Goal: Check status: Check status

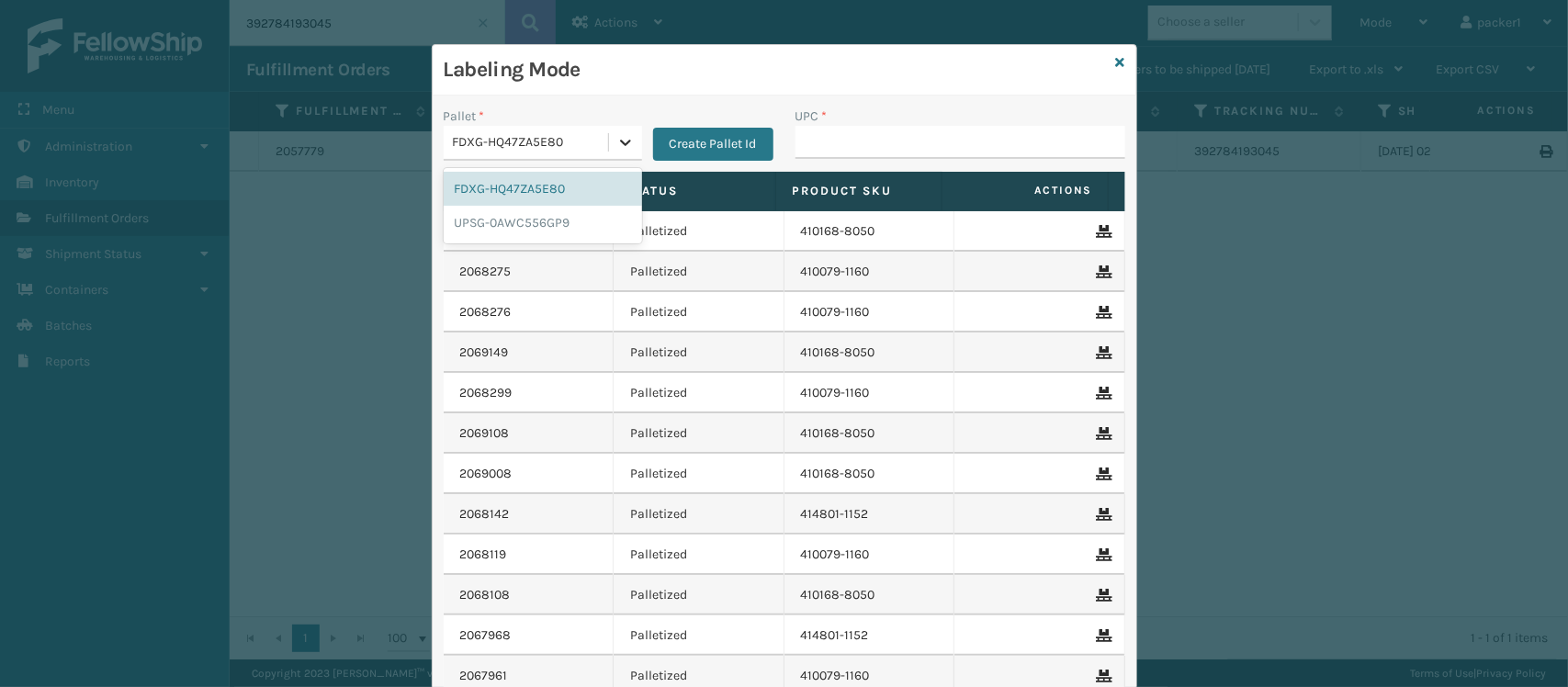
click at [620, 142] on icon at bounding box center [625, 142] width 11 height 6
click at [524, 226] on div "UPSG-0AWC556GP9" at bounding box center [542, 222] width 198 height 34
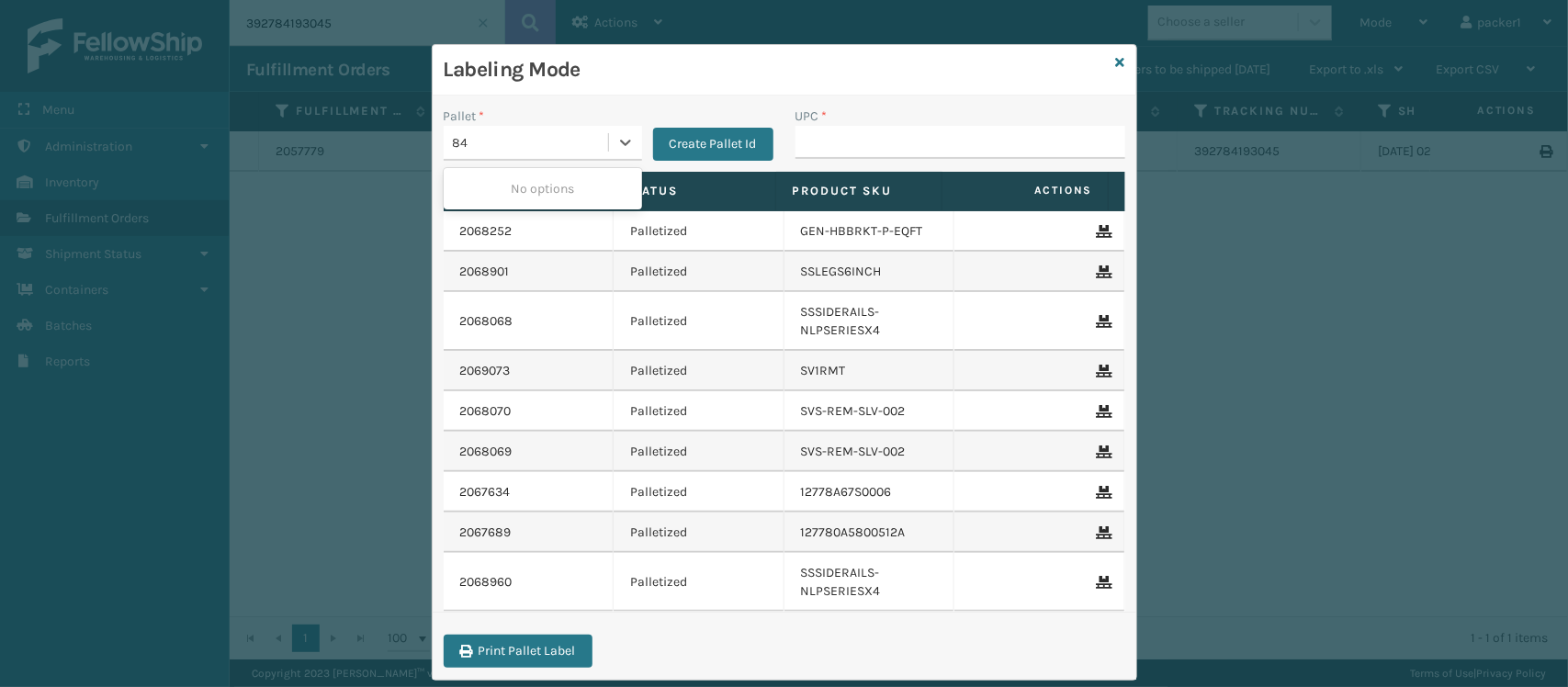
type input "8"
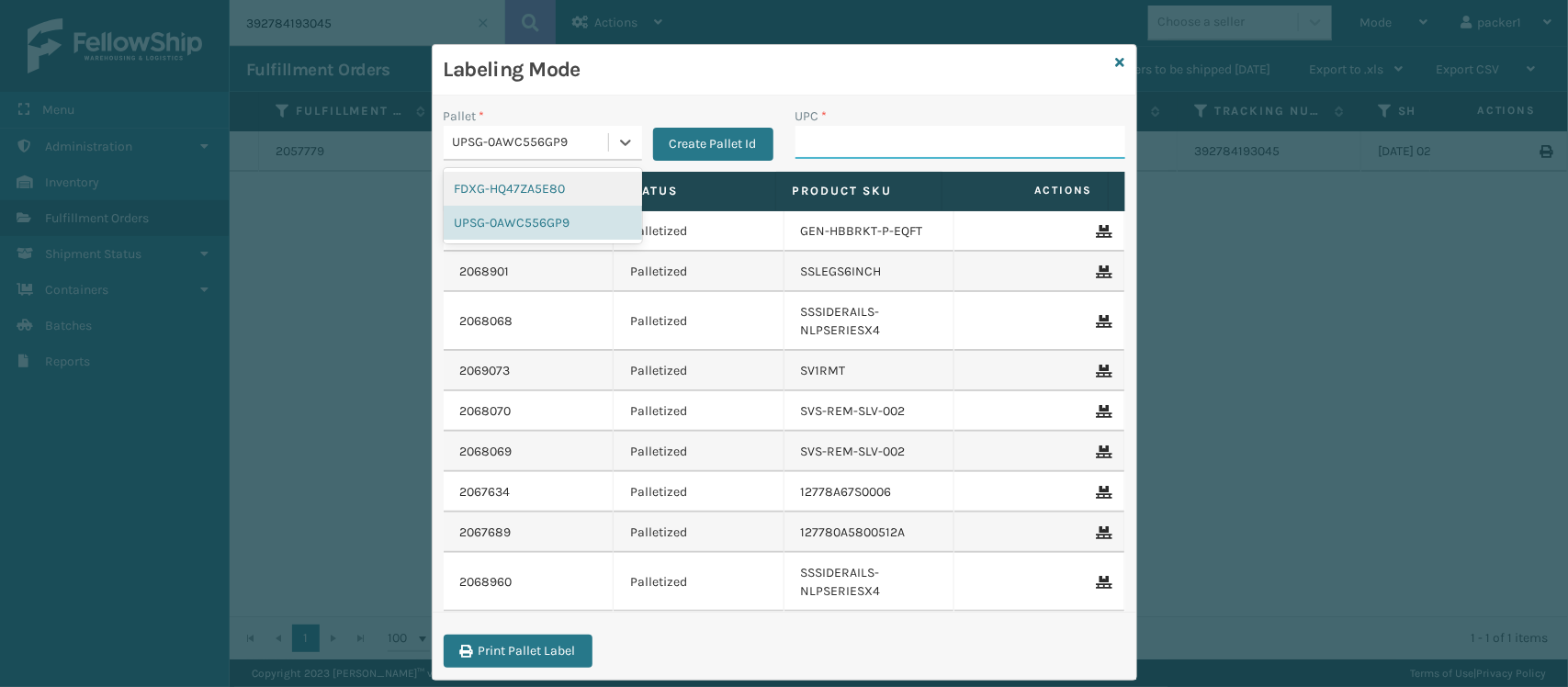
click at [806, 147] on input "UPC *" at bounding box center [959, 142] width 329 height 33
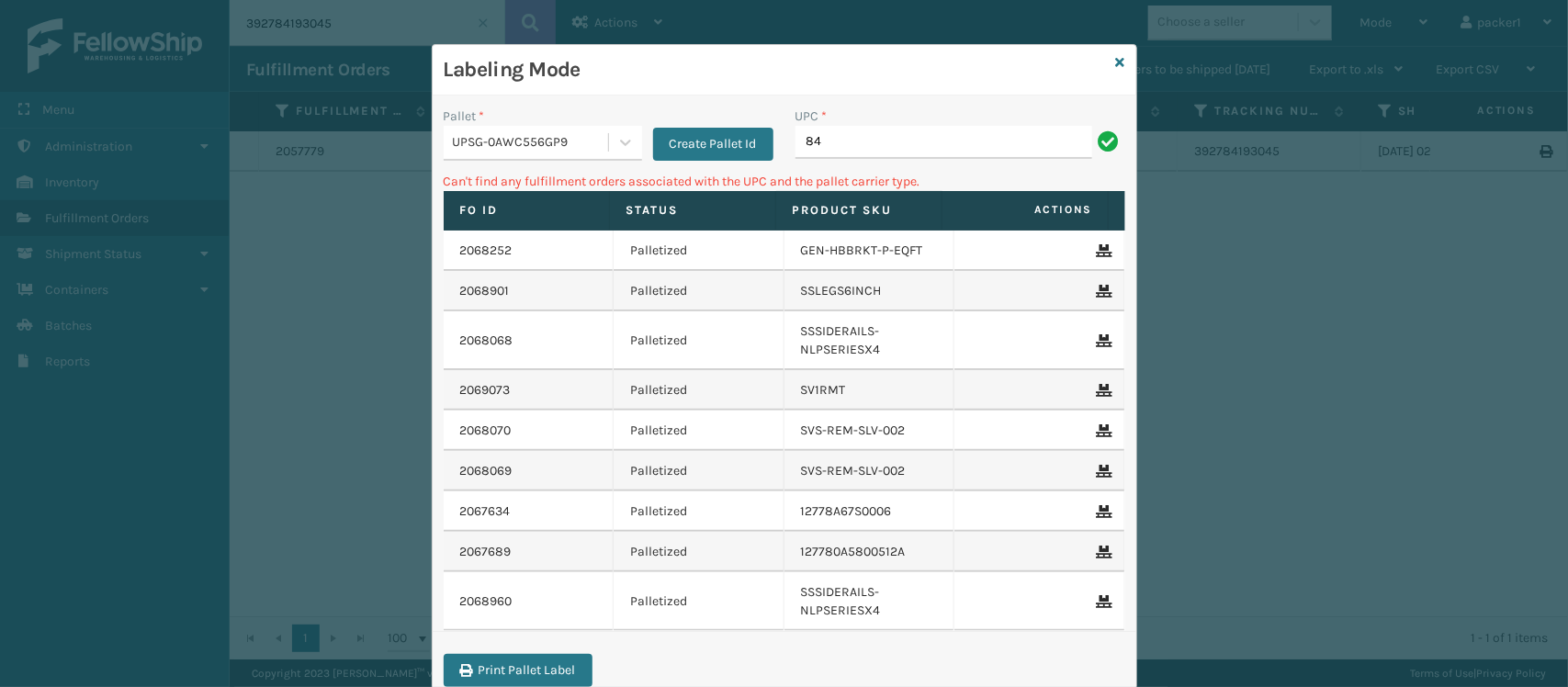
type input "8"
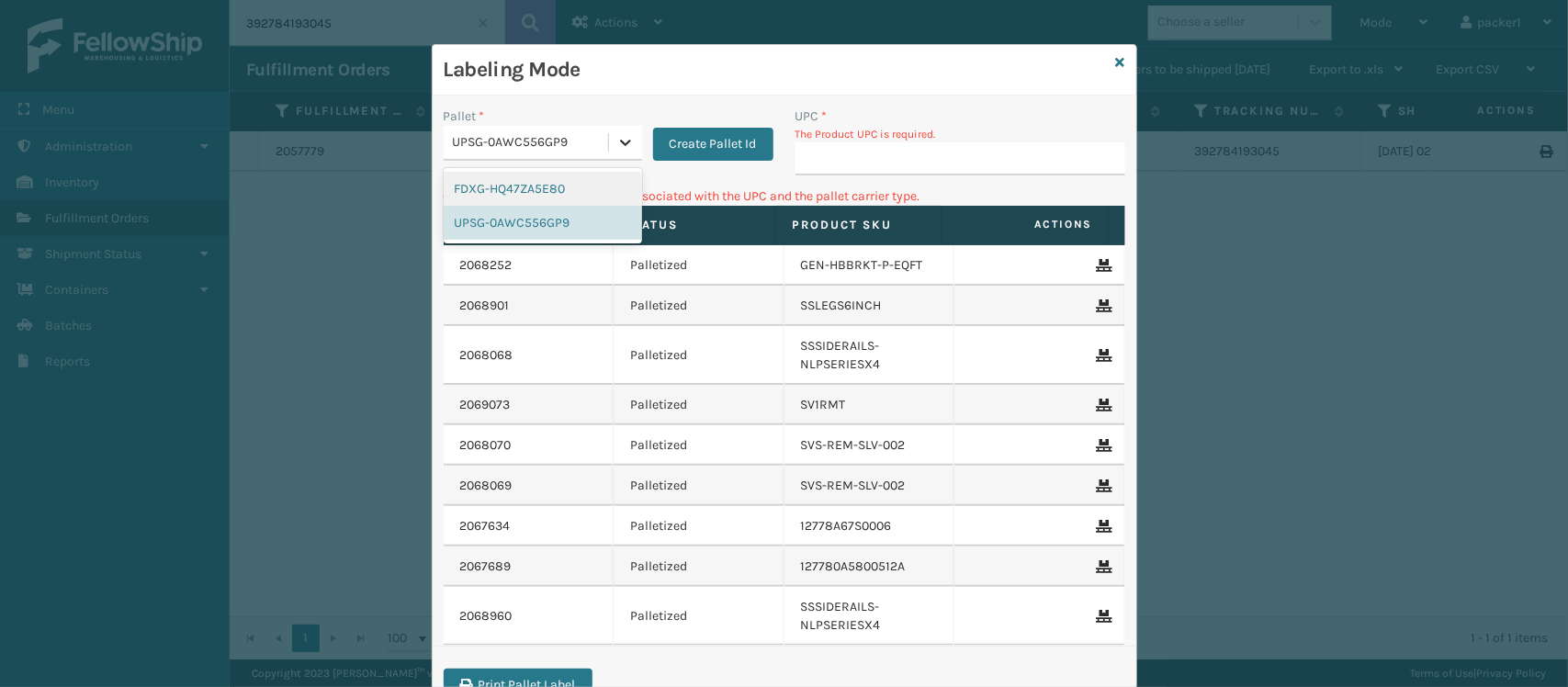
click at [612, 126] on div at bounding box center [625, 142] width 33 height 33
click at [535, 184] on div "FDXG-HQ47ZA5E80" at bounding box center [542, 188] width 198 height 34
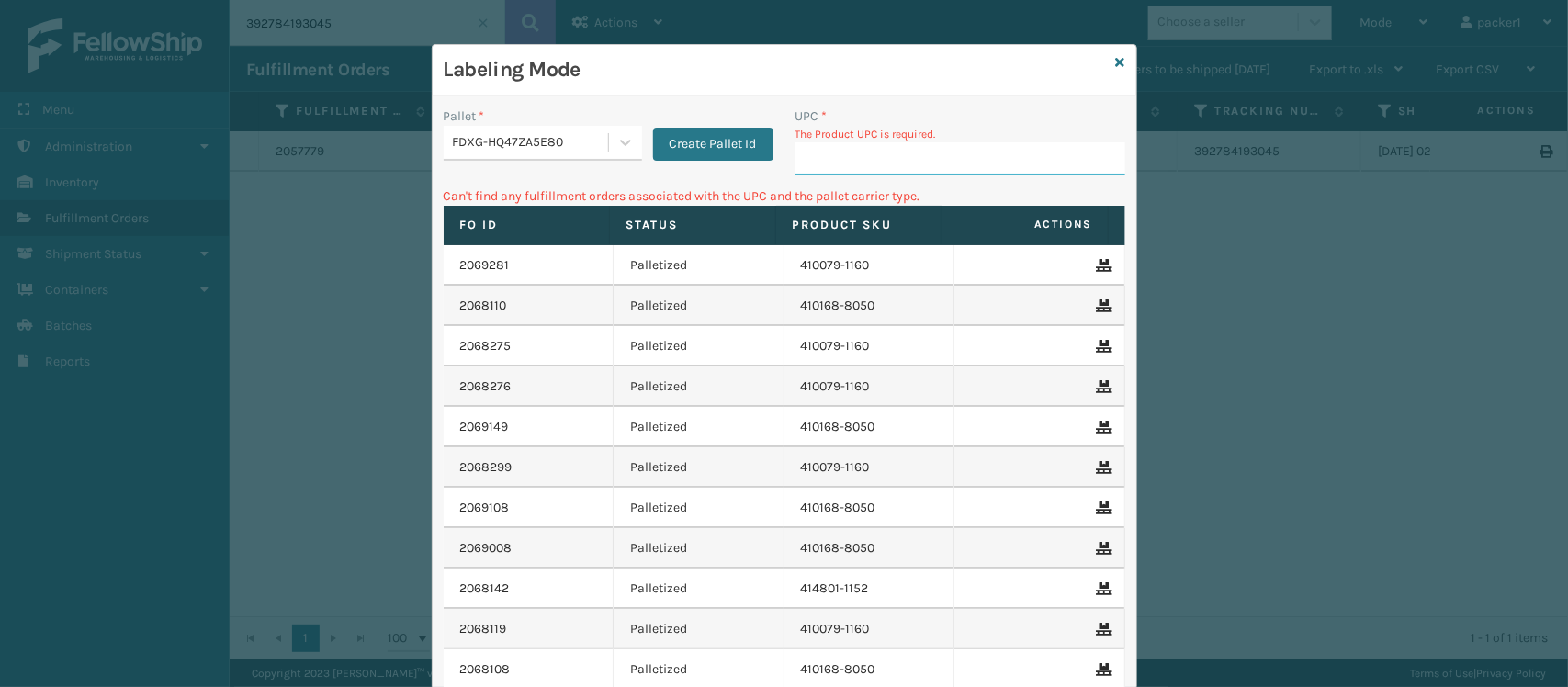
click at [923, 166] on input "UPC *" at bounding box center [959, 159] width 329 height 33
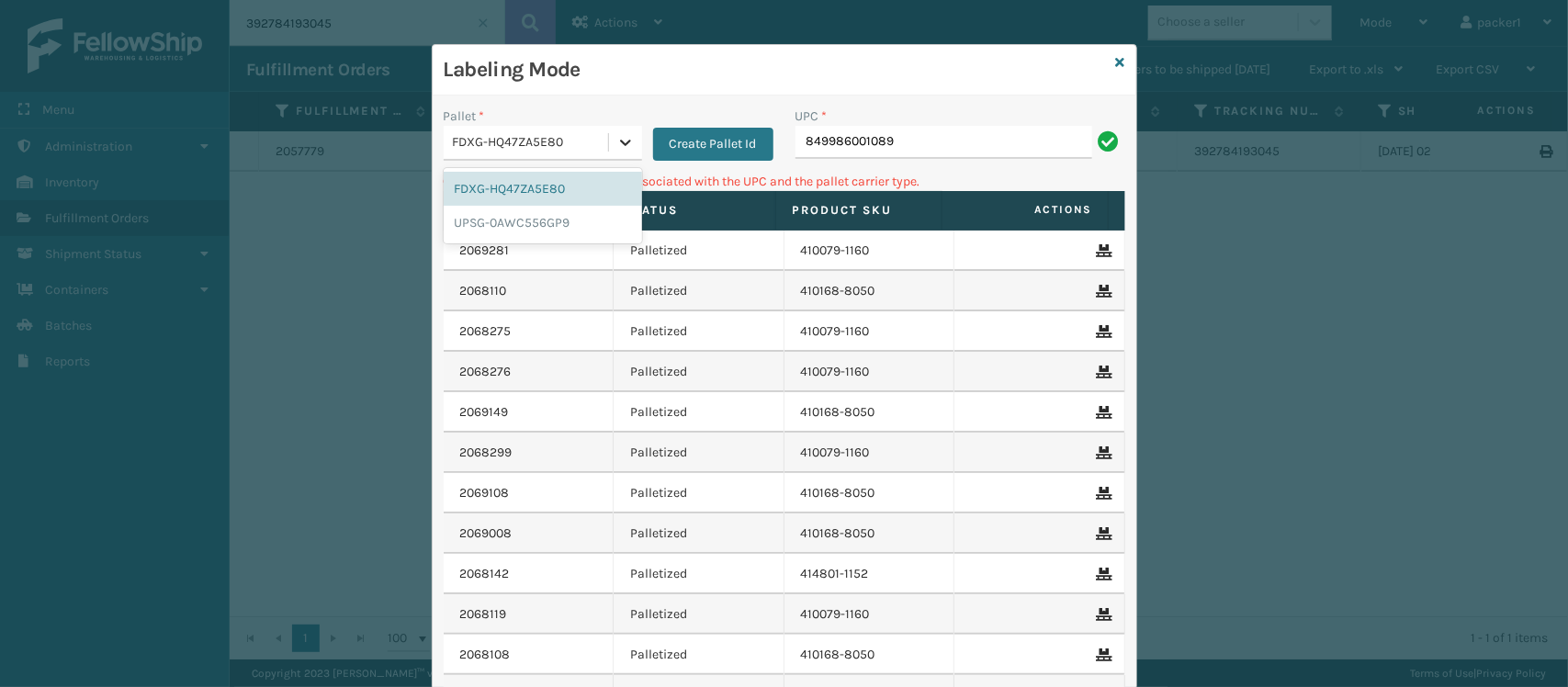
click at [612, 152] on div at bounding box center [625, 142] width 33 height 33
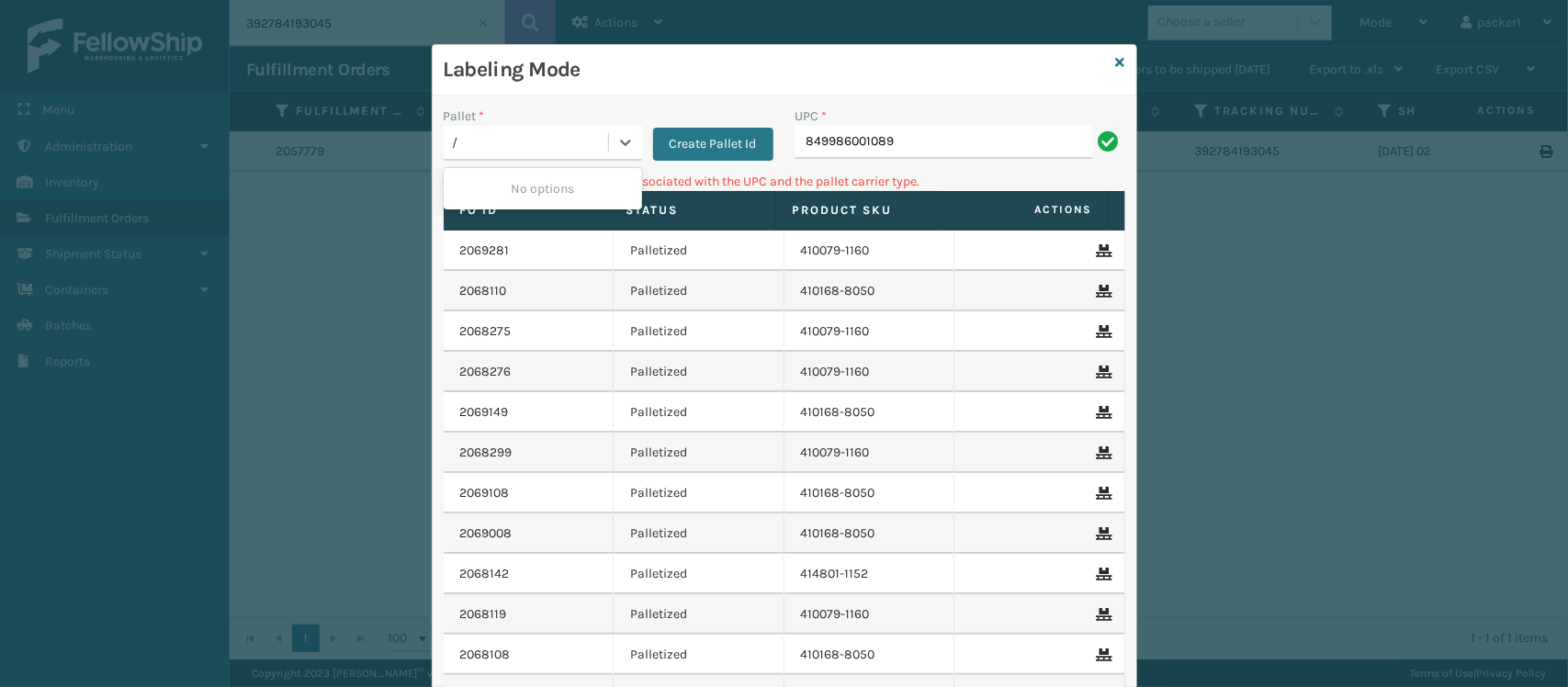
type input "/"
click at [589, 218] on th "Fo Id" at bounding box center [527, 210] width 166 height 40
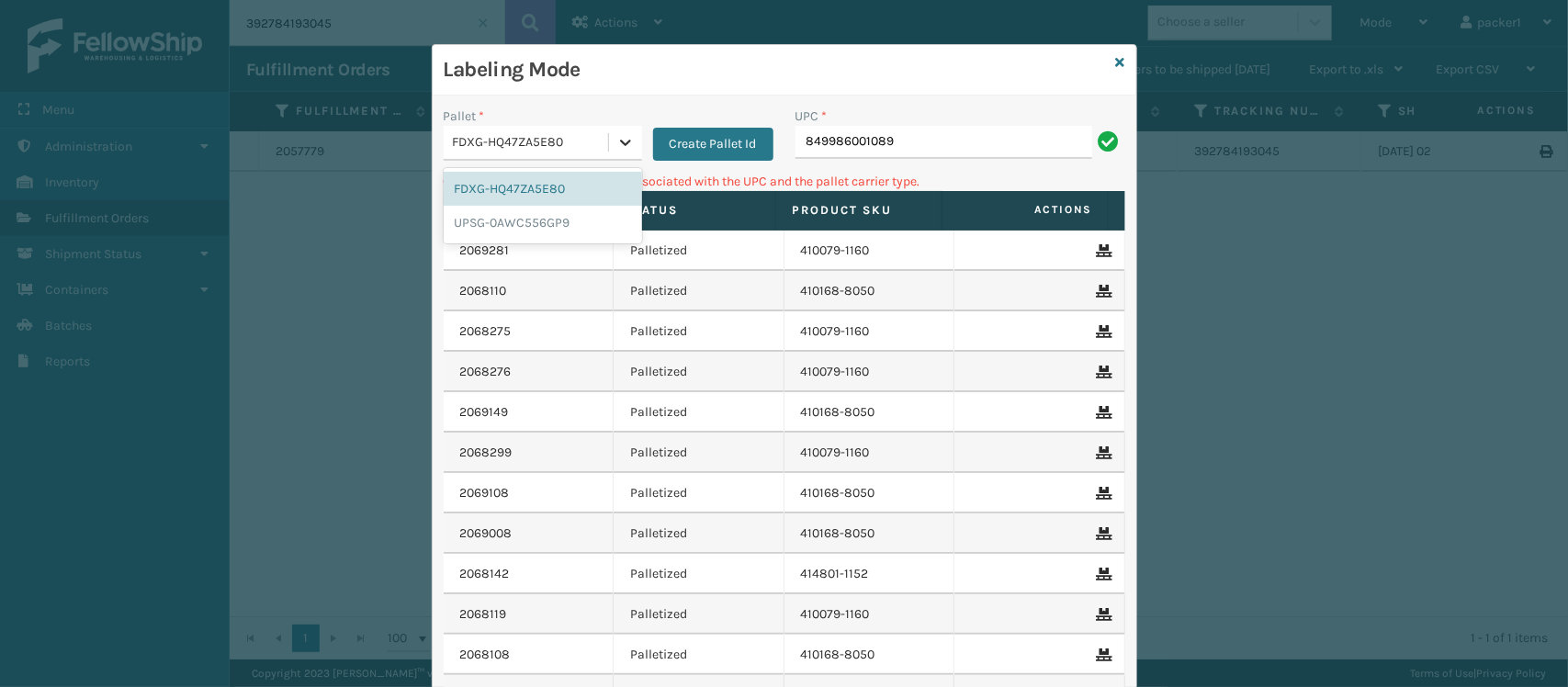
click at [616, 134] on icon at bounding box center [625, 142] width 18 height 18
click at [539, 231] on div "UPSG-0AWC556GP9" at bounding box center [542, 222] width 198 height 34
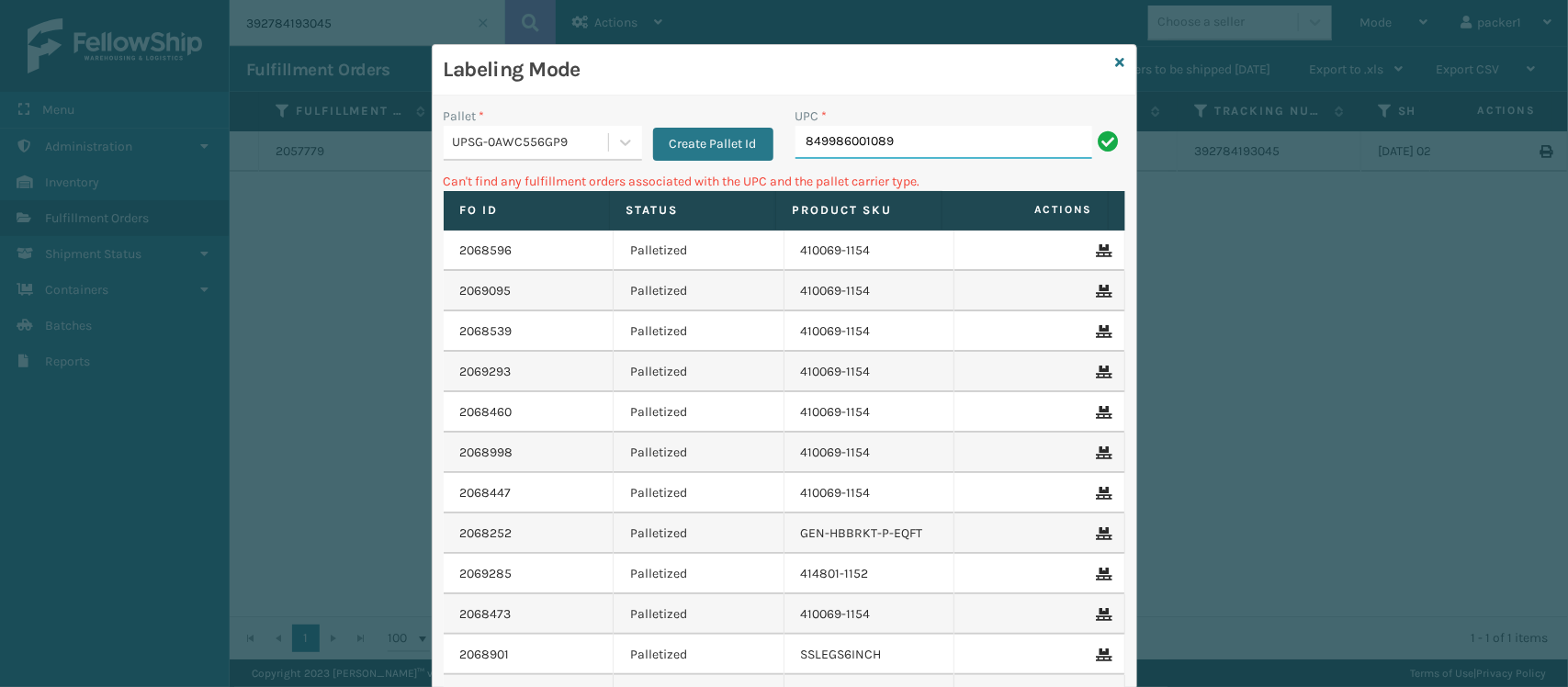
click at [952, 139] on input "849986001089" at bounding box center [944, 142] width 297 height 33
type input "8"
type input "414801-1152"
type input "4"
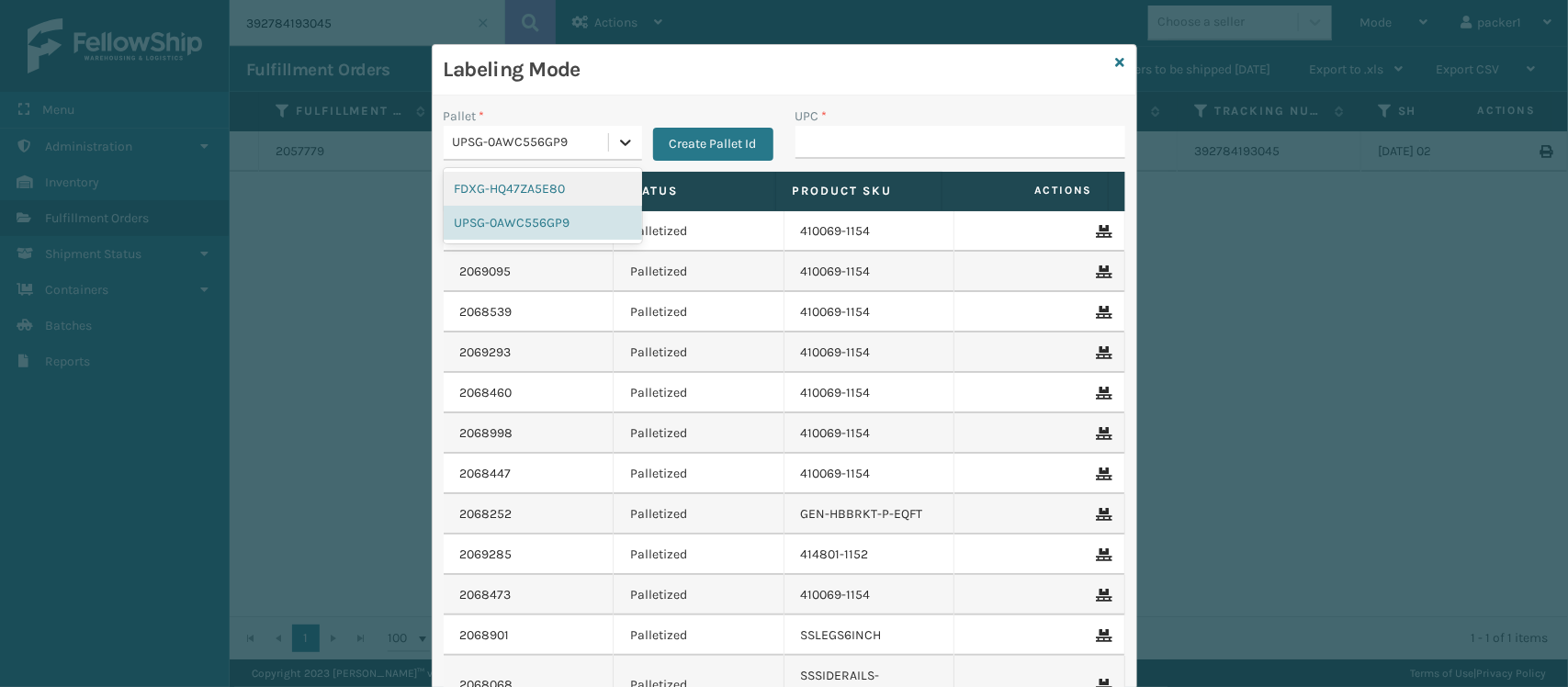
click at [616, 137] on icon at bounding box center [625, 142] width 18 height 18
click at [502, 185] on div "FDXG-HQ47ZA5E80" at bounding box center [542, 188] width 198 height 34
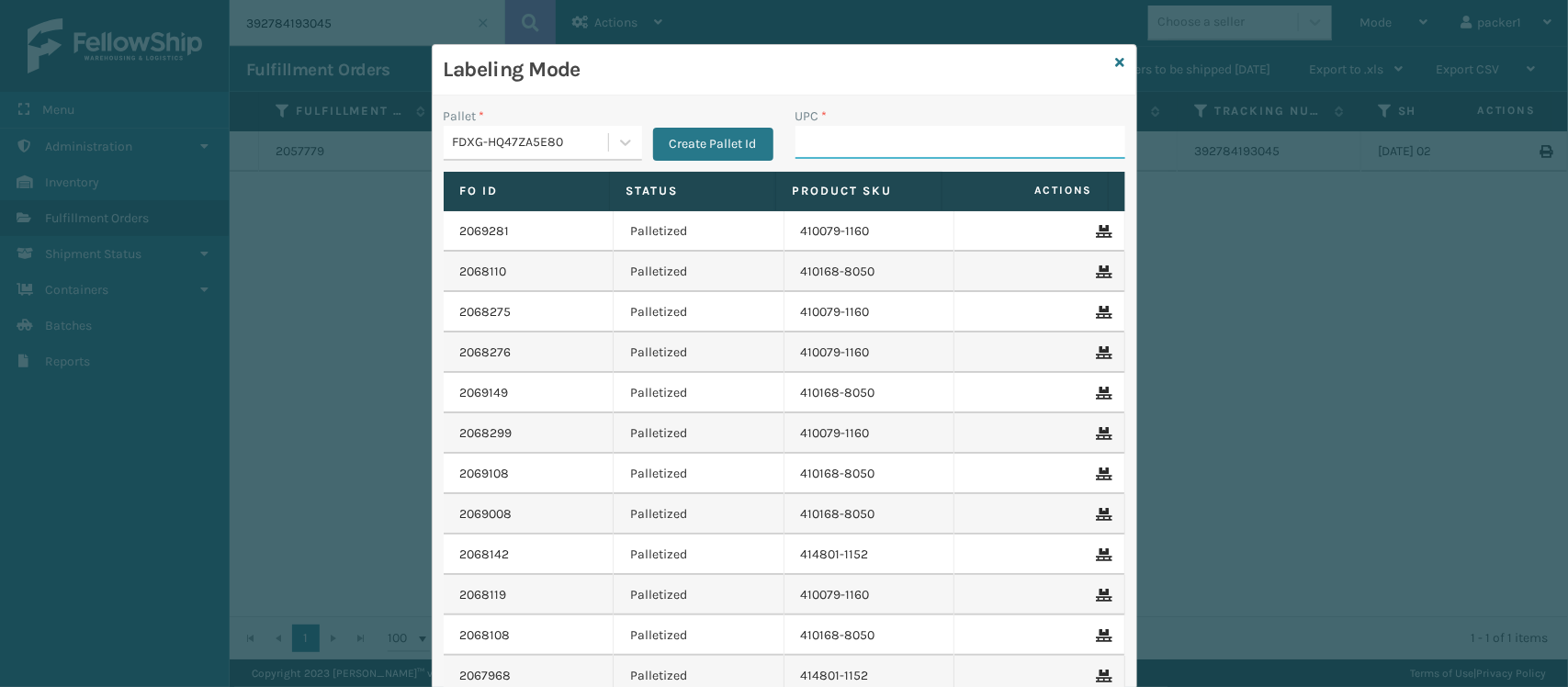
click at [825, 156] on input "UPC *" at bounding box center [959, 142] width 329 height 33
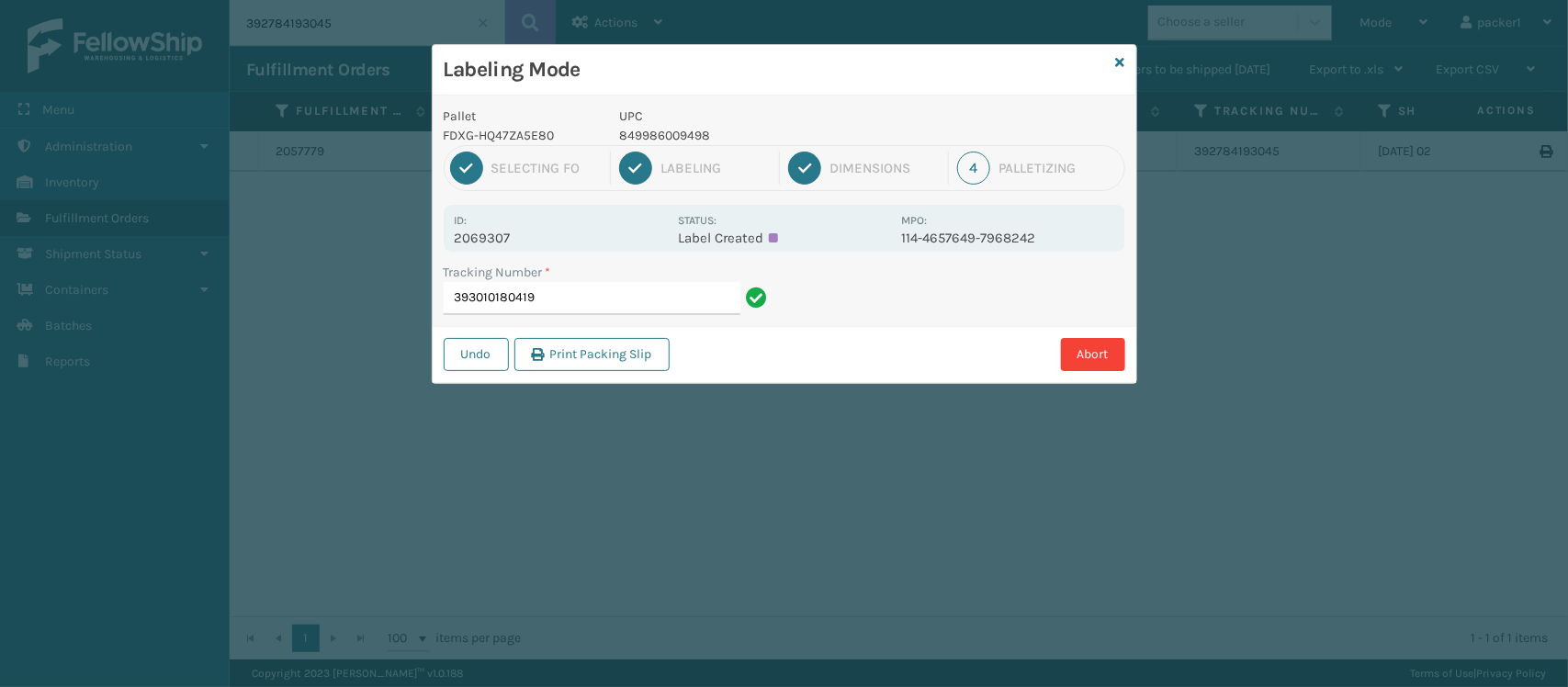
type input "393010180419"
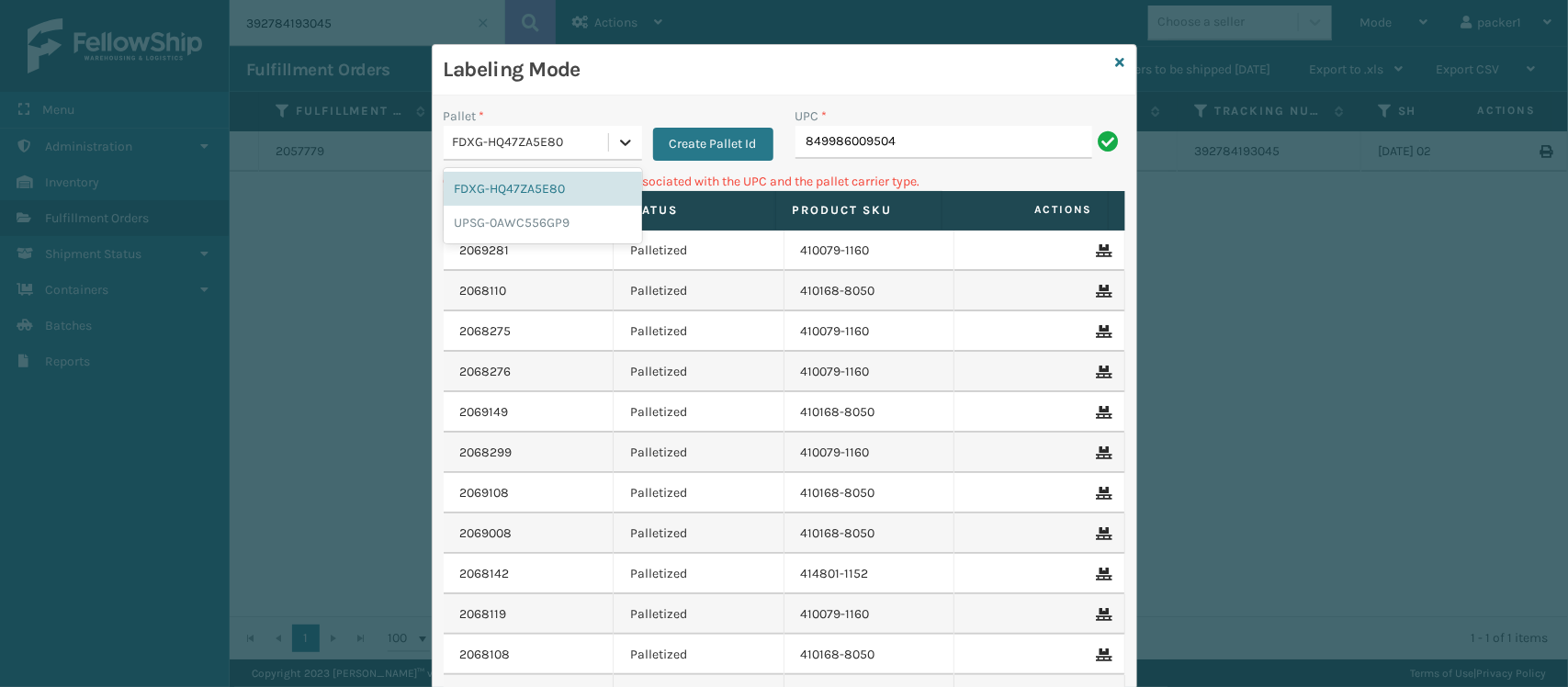
click at [609, 148] on div at bounding box center [625, 142] width 33 height 33
click at [496, 231] on div "UPSG-0AWC556GP9" at bounding box center [542, 222] width 198 height 34
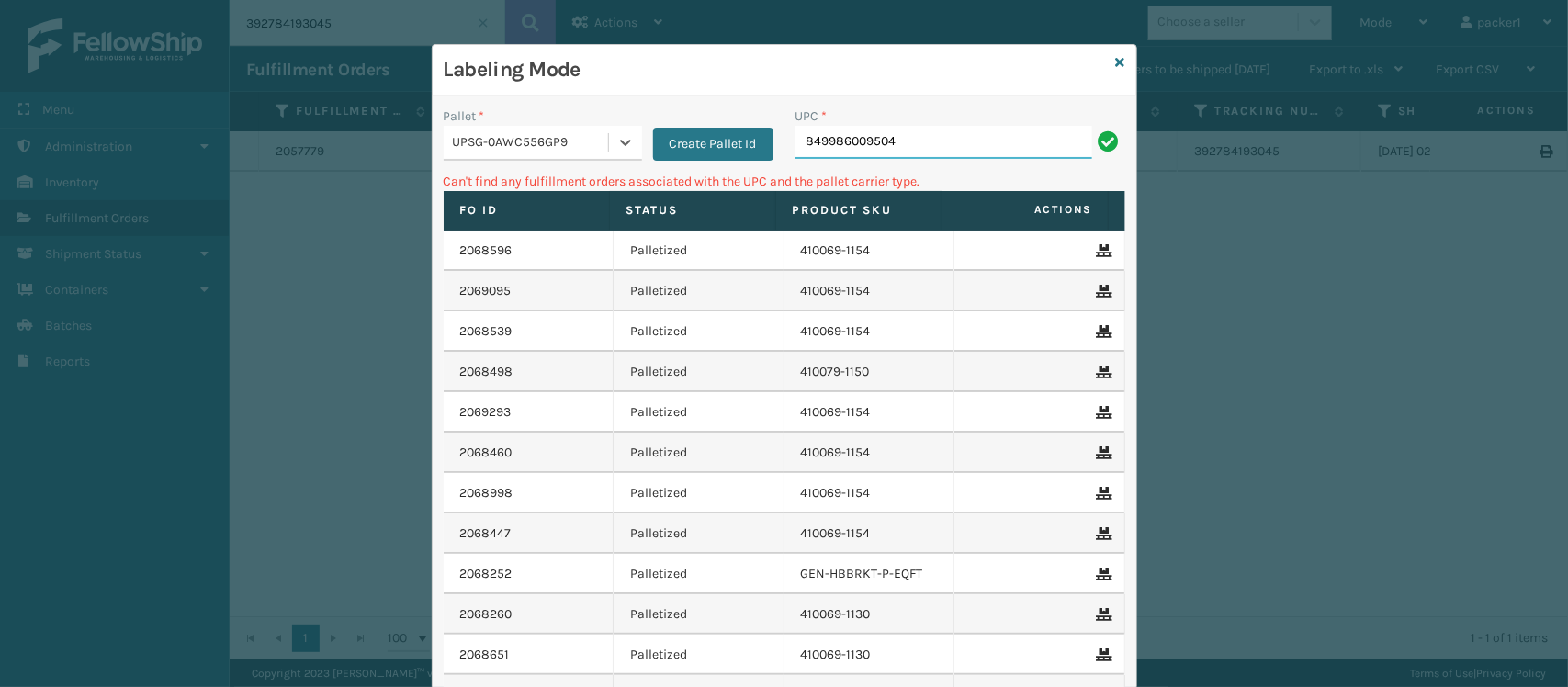
click at [984, 148] on input "849986009504" at bounding box center [944, 142] width 297 height 33
type input "8"
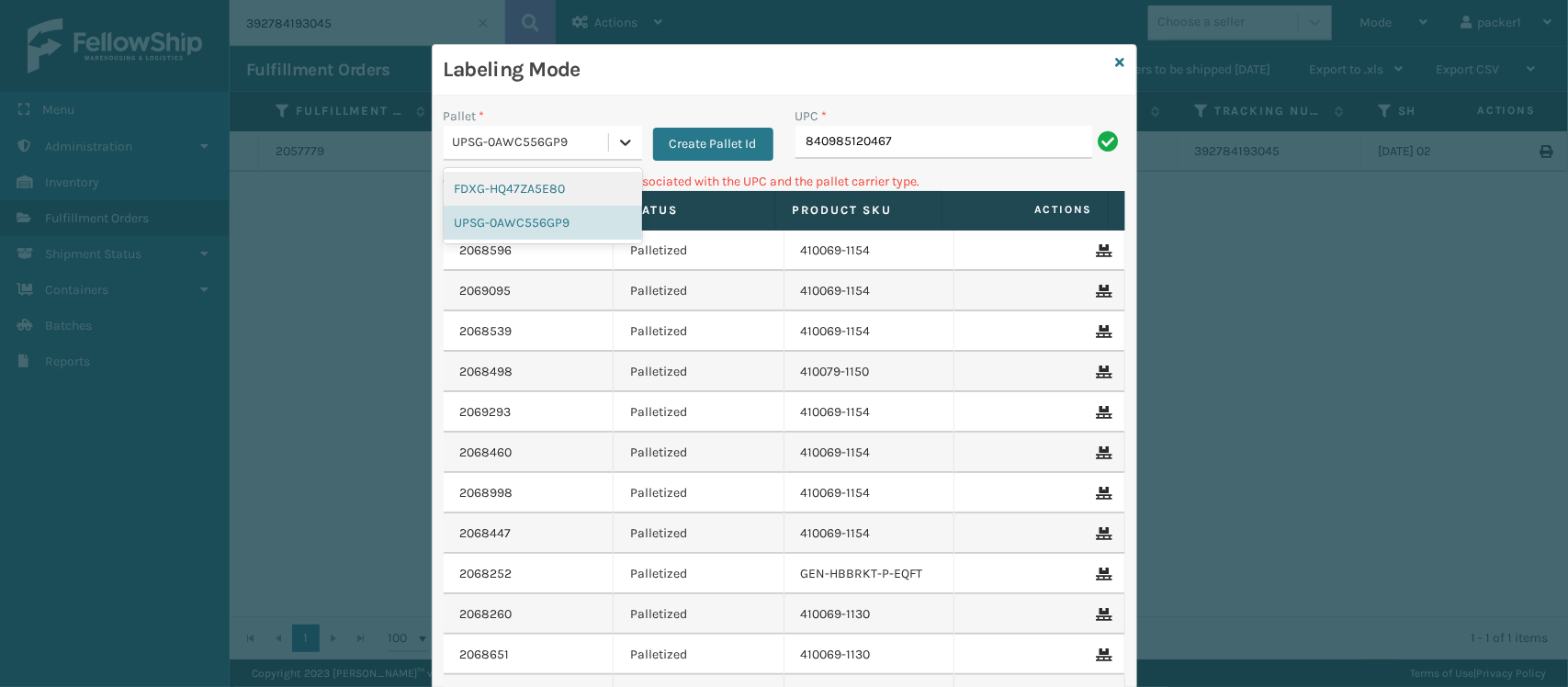
click at [616, 145] on icon at bounding box center [625, 142] width 18 height 18
click at [535, 182] on div "FDXG-HQ47ZA5E80" at bounding box center [542, 188] width 198 height 34
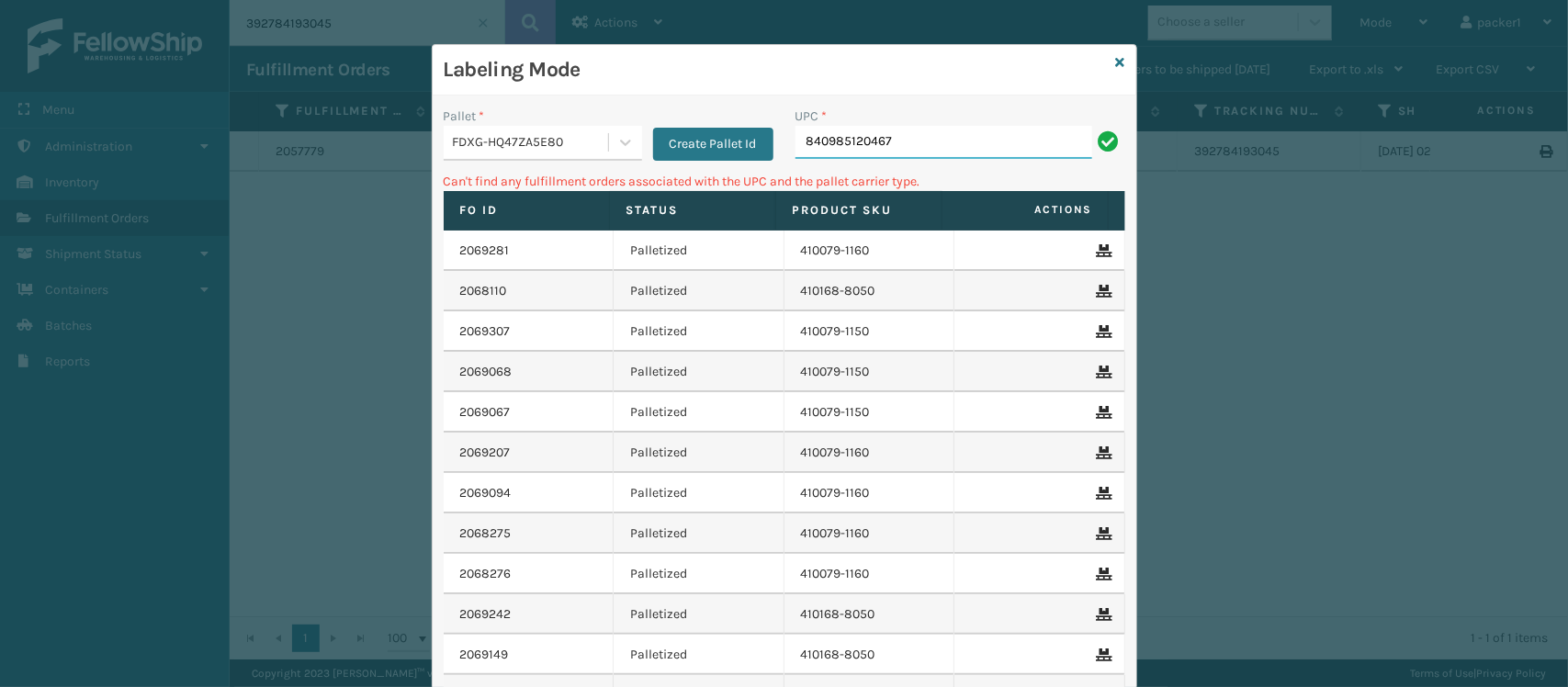
click at [911, 139] on input "840985120467" at bounding box center [944, 142] width 297 height 33
